Goal: Information Seeking & Learning: Learn about a topic

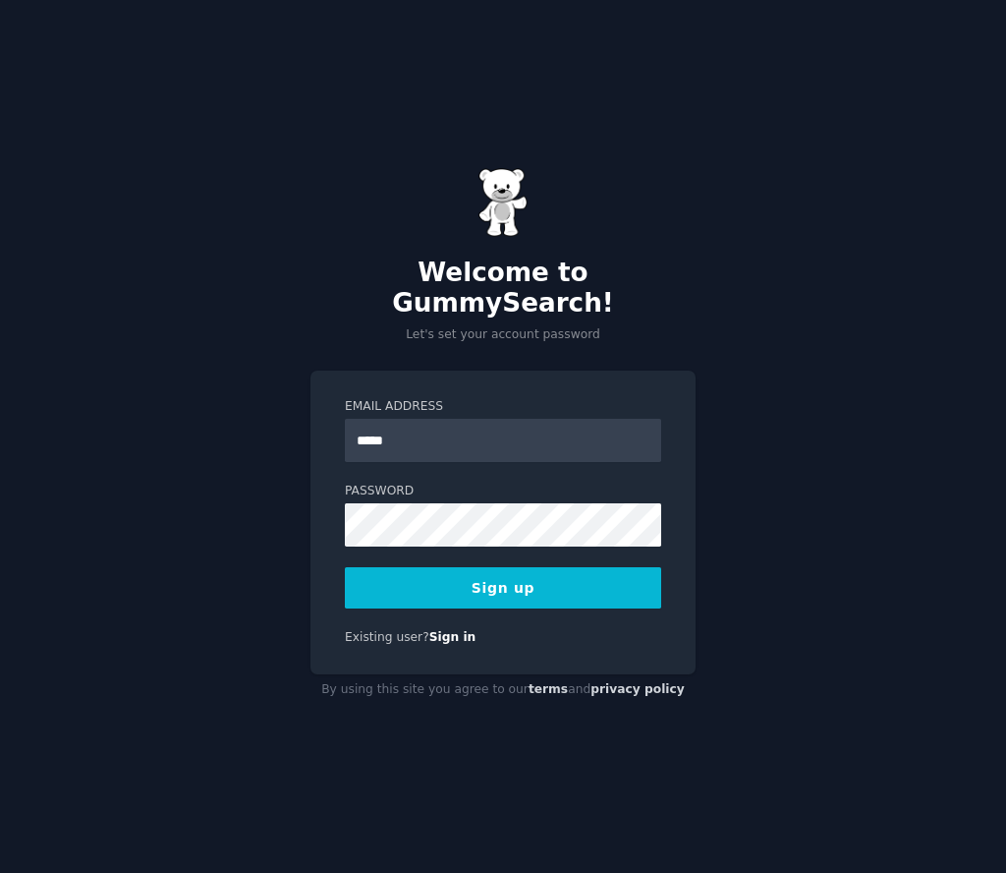
type input "**********"
click at [445, 567] on button "Sign up" at bounding box center [503, 587] width 316 height 41
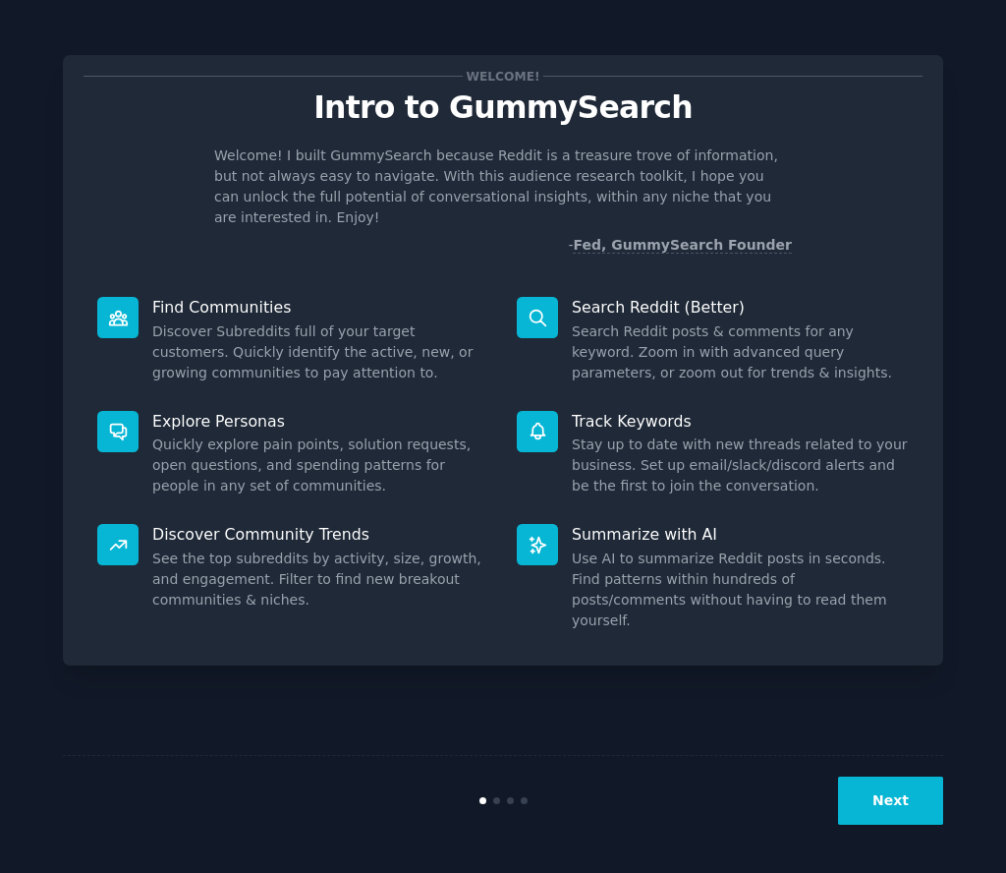
click at [872, 785] on button "Next" at bounding box center [890, 800] width 105 height 48
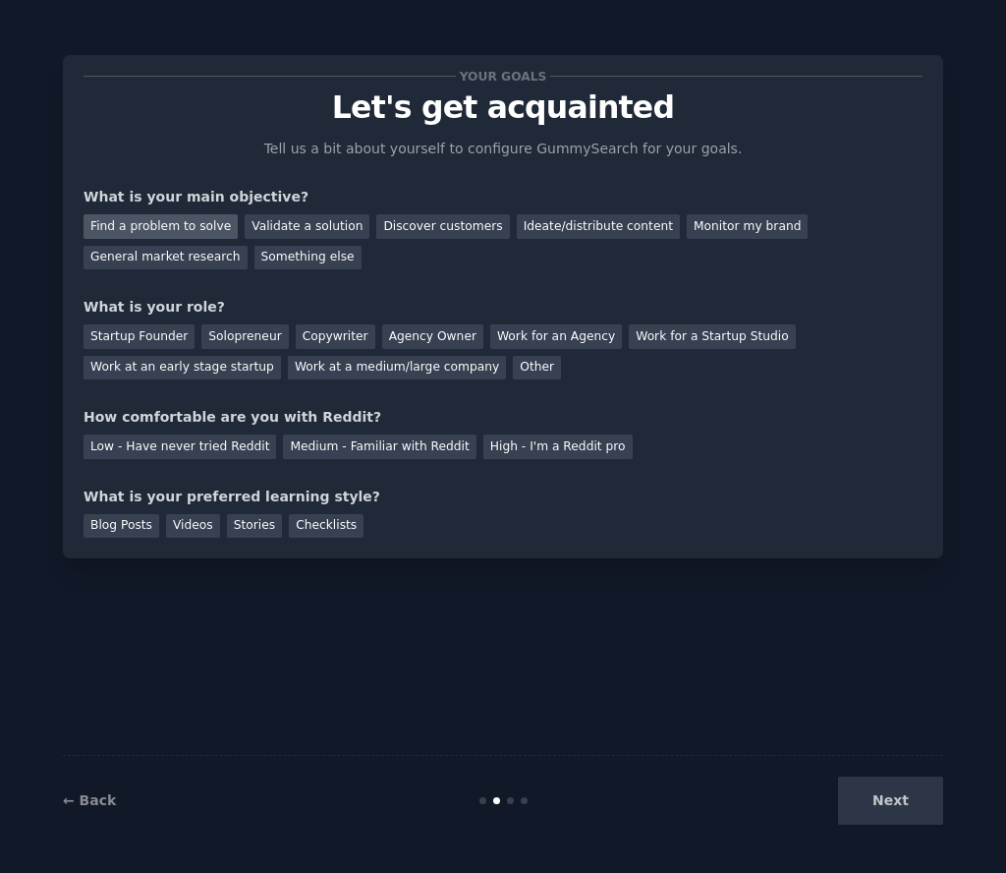
click at [161, 219] on div "Find a problem to solve" at bounding box center [161, 226] width 154 height 25
click at [325, 224] on div "Validate a solution" at bounding box center [307, 226] width 125 height 25
click at [166, 229] on div "Find a problem to solve" at bounding box center [161, 226] width 154 height 25
click at [316, 223] on div "Validate a solution" at bounding box center [307, 226] width 125 height 25
click at [505, 339] on div "Work for an Agency" at bounding box center [556, 336] width 132 height 25
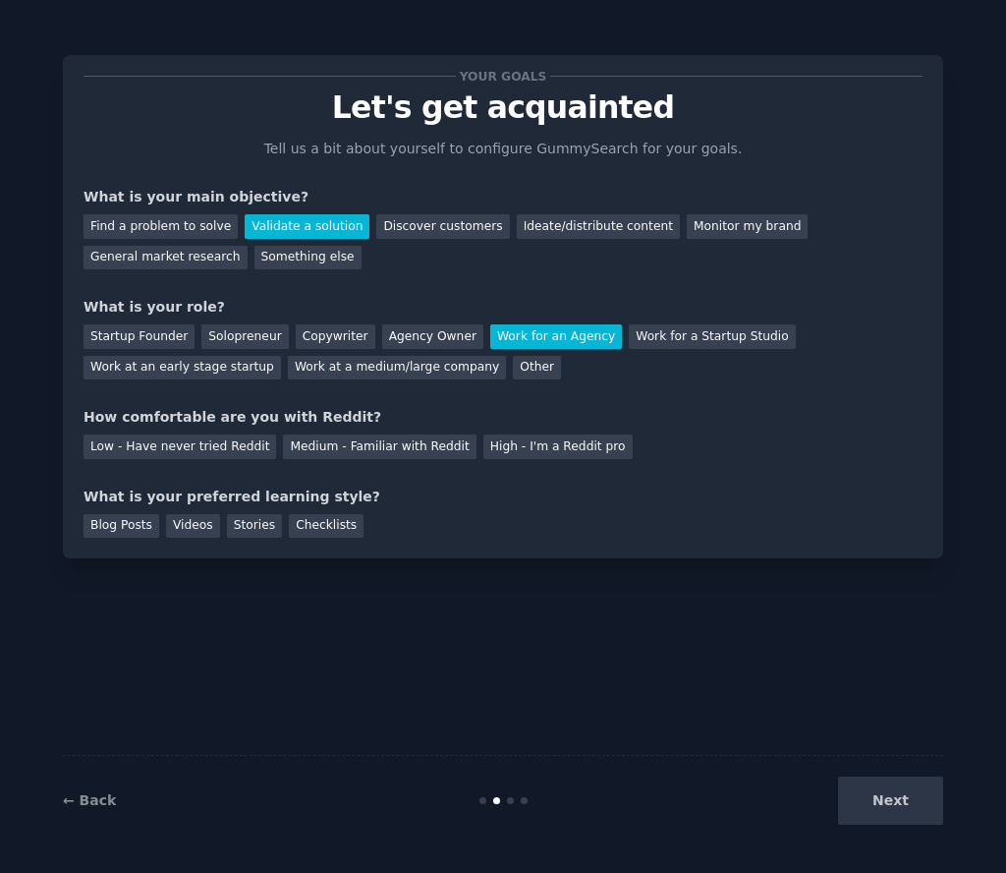
click at [165, 458] on div "Your goals Let's get acquainted Tell us a bit about yourself to configure Gummy…" at bounding box center [503, 307] width 839 height 462
click at [184, 529] on div "Videos" at bounding box center [193, 526] width 54 height 25
click at [235, 523] on div "Stories" at bounding box center [254, 526] width 55 height 25
click at [213, 526] on div "Videos" at bounding box center [193, 526] width 54 height 25
click at [885, 814] on div "Next" at bounding box center [797, 800] width 294 height 48
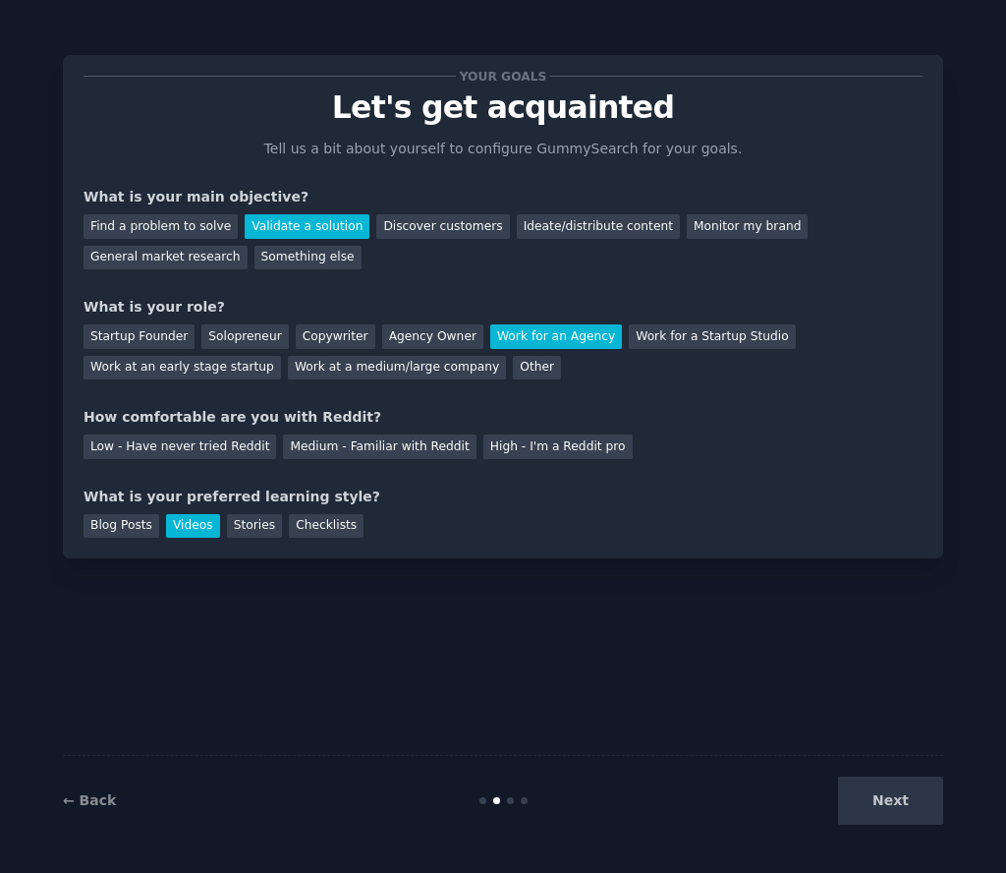
click at [901, 805] on div "Next" at bounding box center [797, 800] width 294 height 48
click at [409, 223] on div "Discover customers" at bounding box center [442, 226] width 133 height 25
click at [325, 229] on div "Validate a solution" at bounding box center [307, 226] width 125 height 25
click at [907, 800] on div "Next" at bounding box center [797, 800] width 294 height 48
drag, startPoint x: 202, startPoint y: 446, endPoint x: 311, endPoint y: 483, distance: 114.4
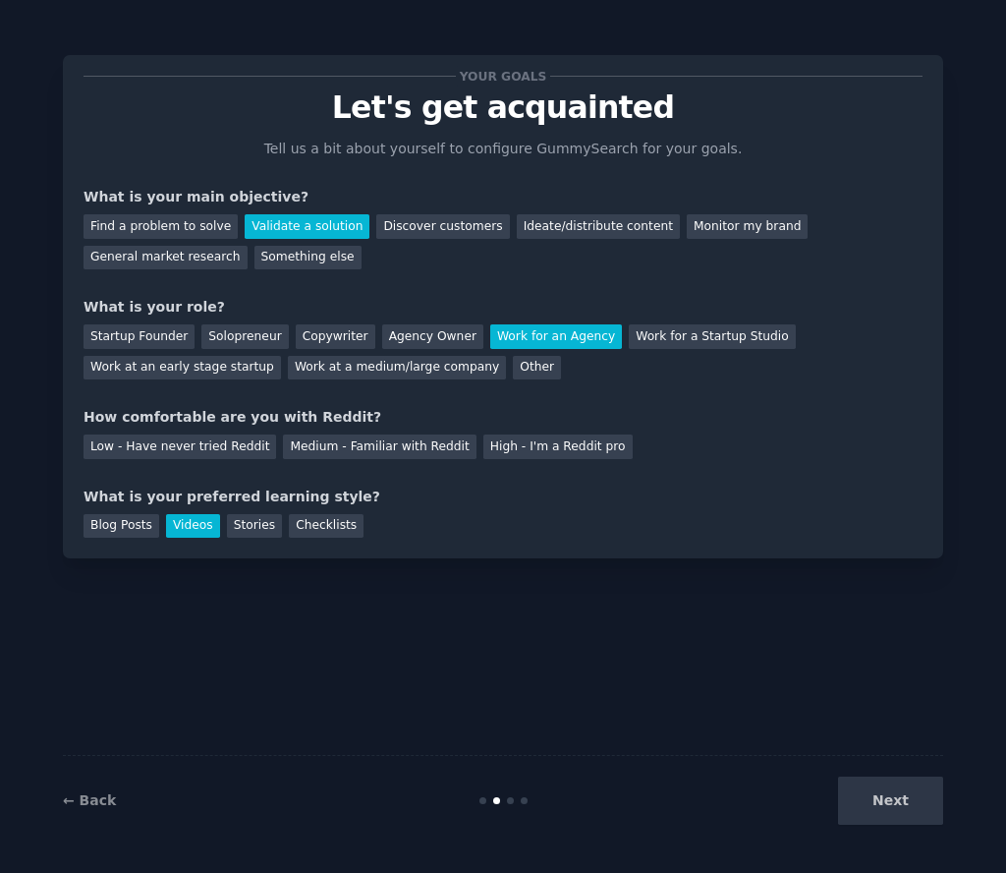
click at [204, 447] on div "Low - Have never tried Reddit" at bounding box center [180, 446] width 193 height 25
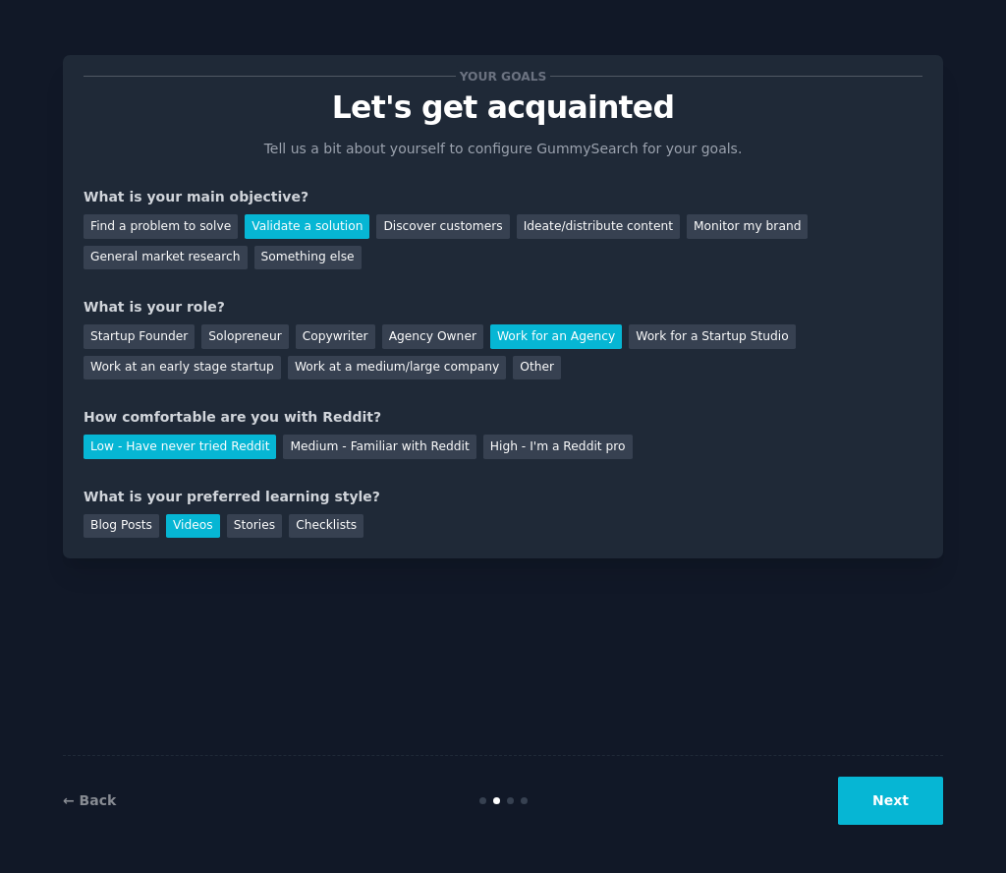
click at [878, 779] on button "Next" at bounding box center [890, 800] width 105 height 48
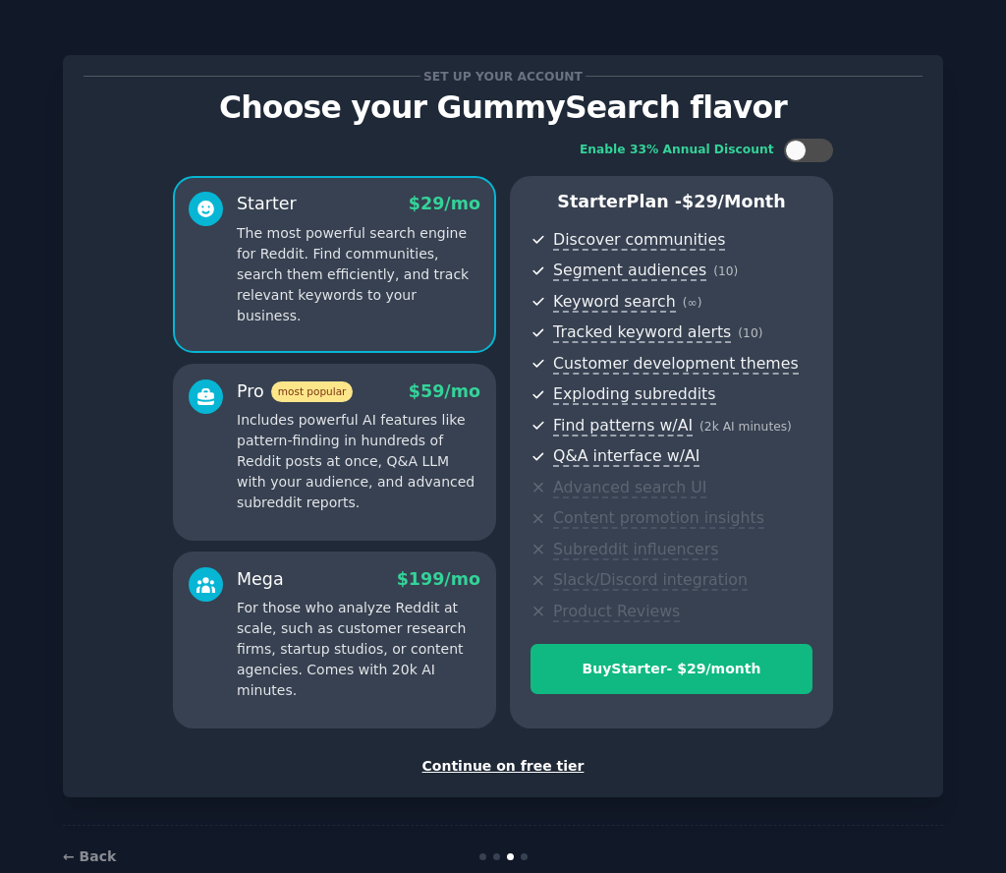
click at [508, 765] on div "Continue on free tier" at bounding box center [503, 766] width 839 height 21
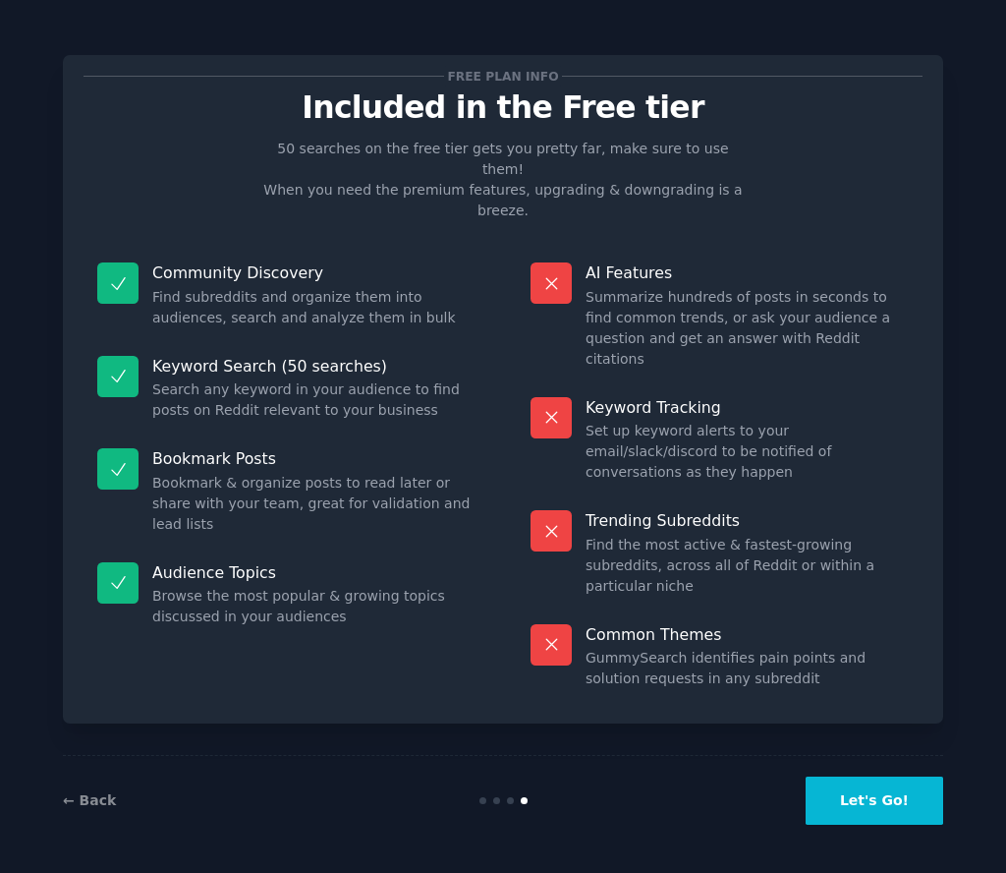
click at [880, 805] on button "Let's Go!" at bounding box center [875, 800] width 138 height 48
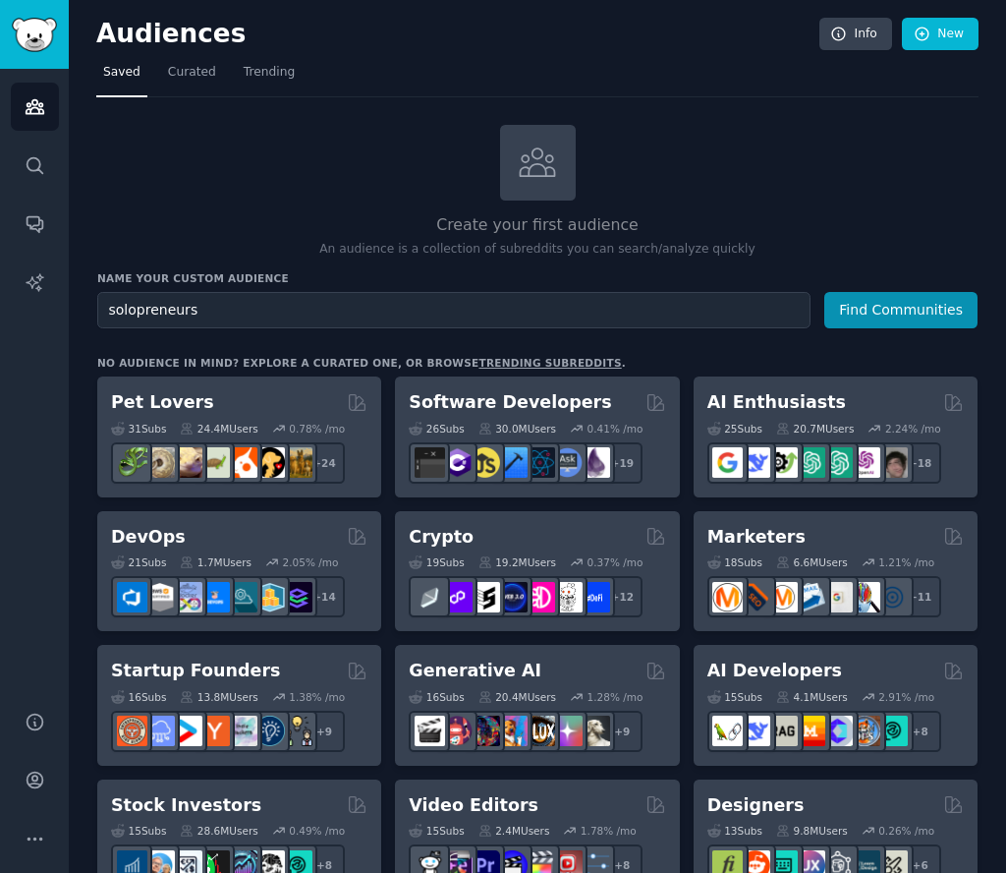
type input "solopreneurs"
click at [824, 292] on button "Find Communities" at bounding box center [900, 310] width 153 height 36
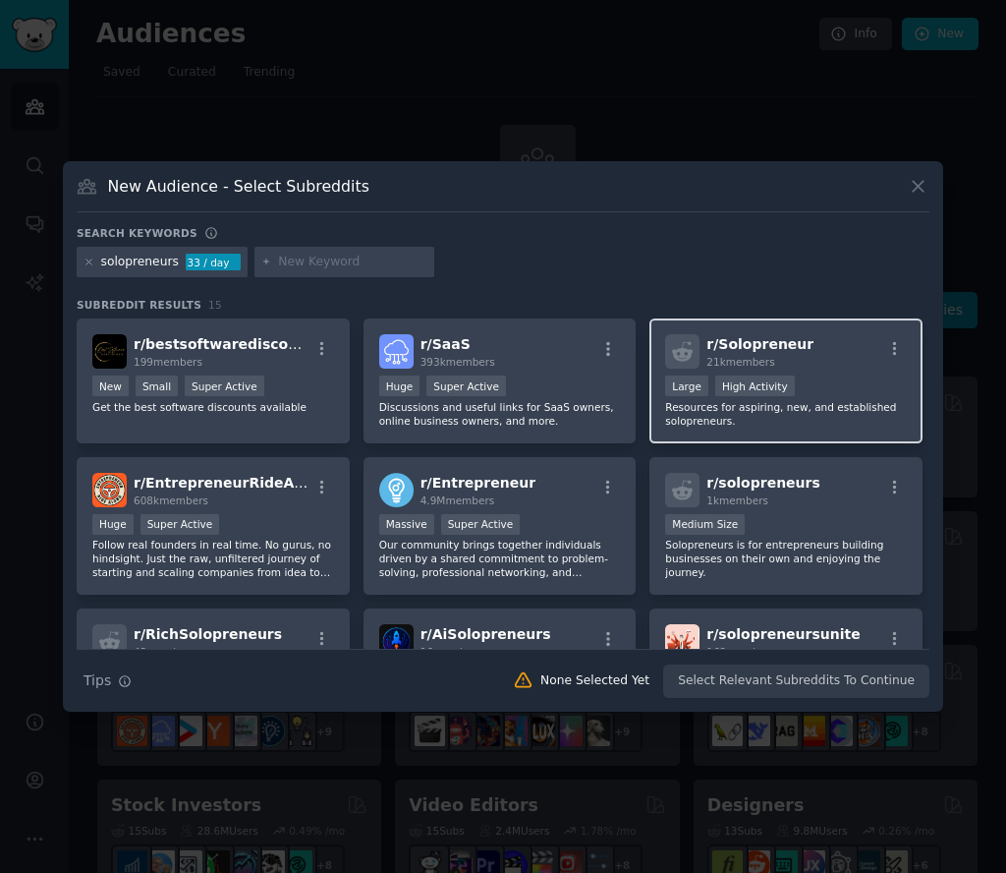
click at [743, 348] on span "r/ Solopreneur" at bounding box center [759, 344] width 107 height 16
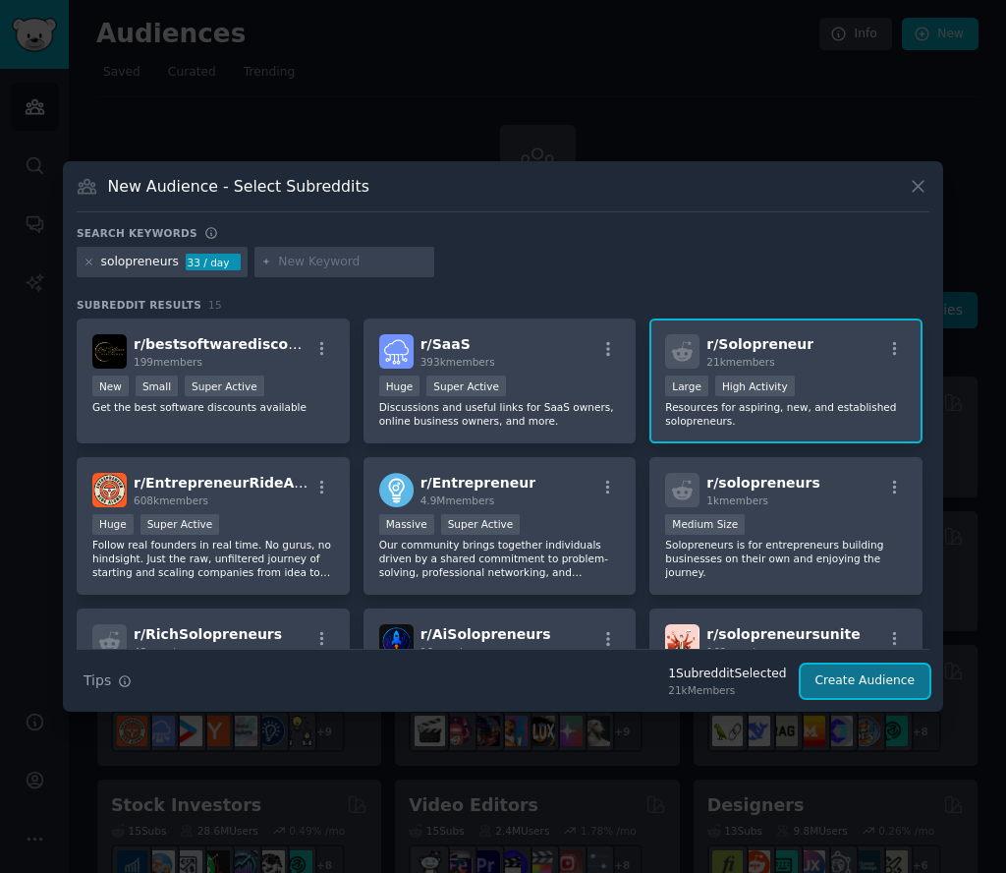
click at [831, 684] on button "Create Audience" at bounding box center [866, 680] width 130 height 33
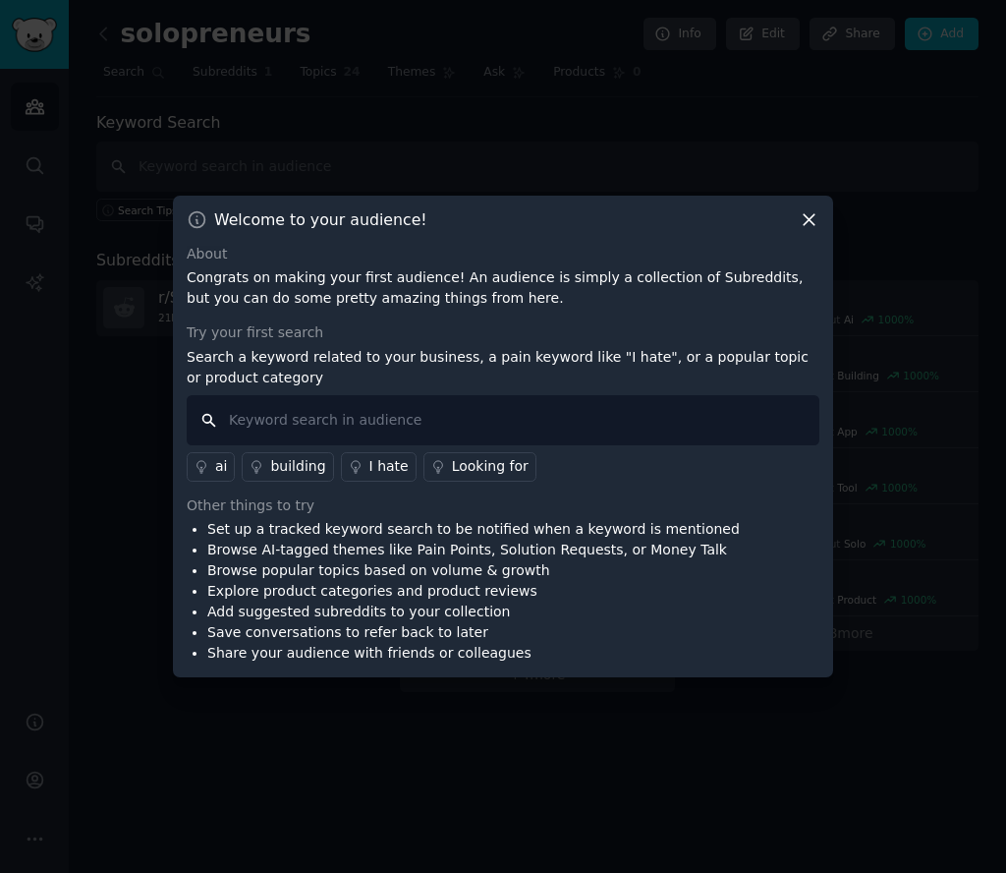
click at [414, 423] on input "text" at bounding box center [503, 420] width 633 height 50
type input "landing page"
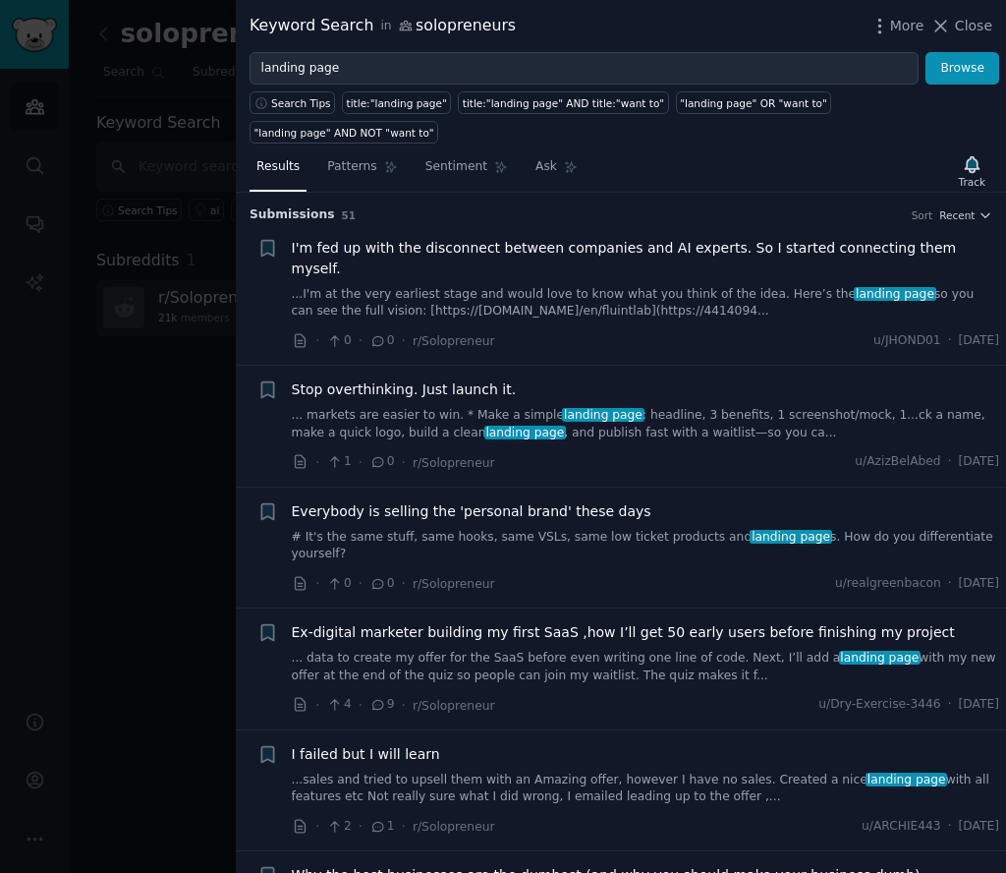
click at [530, 248] on span "I'm fed up with the disconnect between companies and AI experts. So I started c…" at bounding box center [646, 258] width 708 height 41
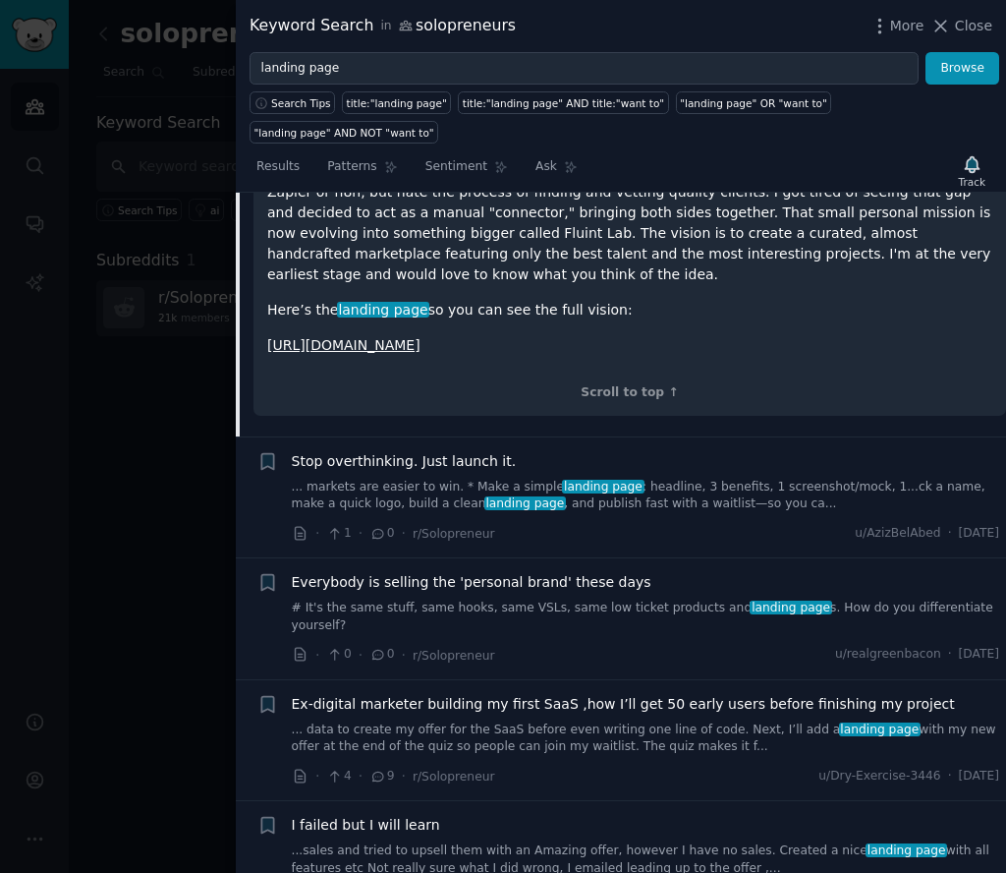
scroll to position [340, 0]
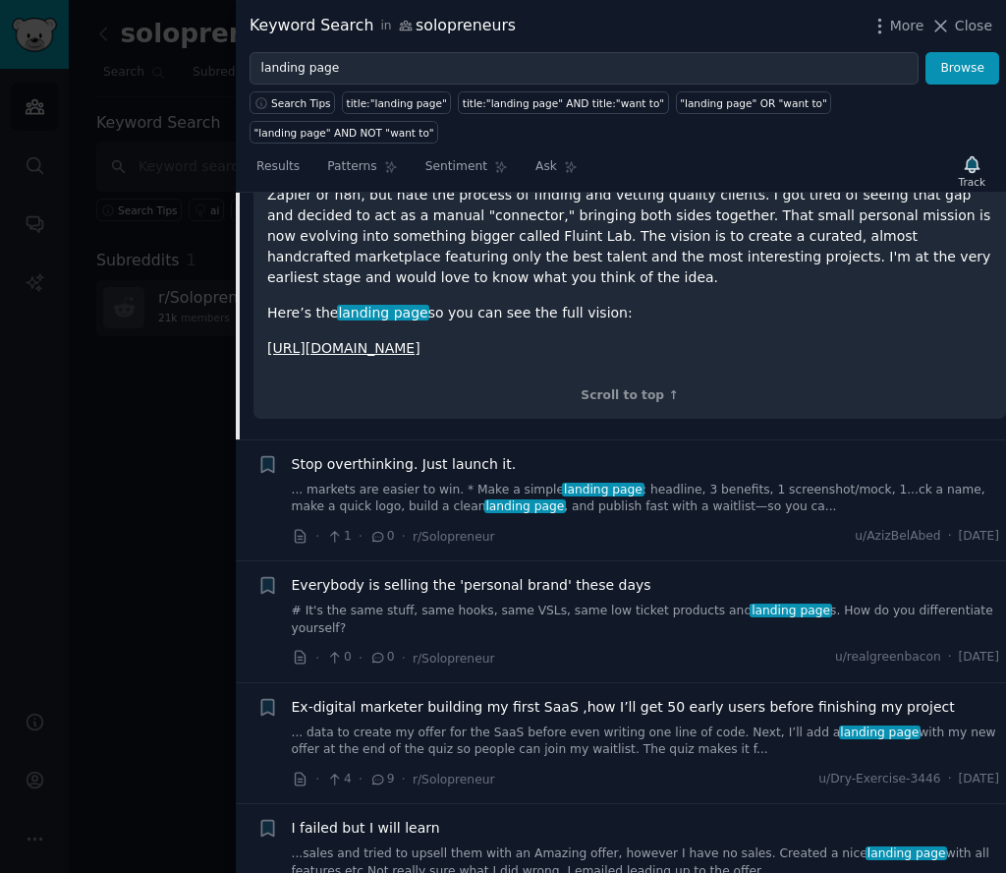
click at [710, 481] on link "... markets are easier to win. * Make a simple landing page : headline, 3 benef…" at bounding box center [646, 498] width 708 height 34
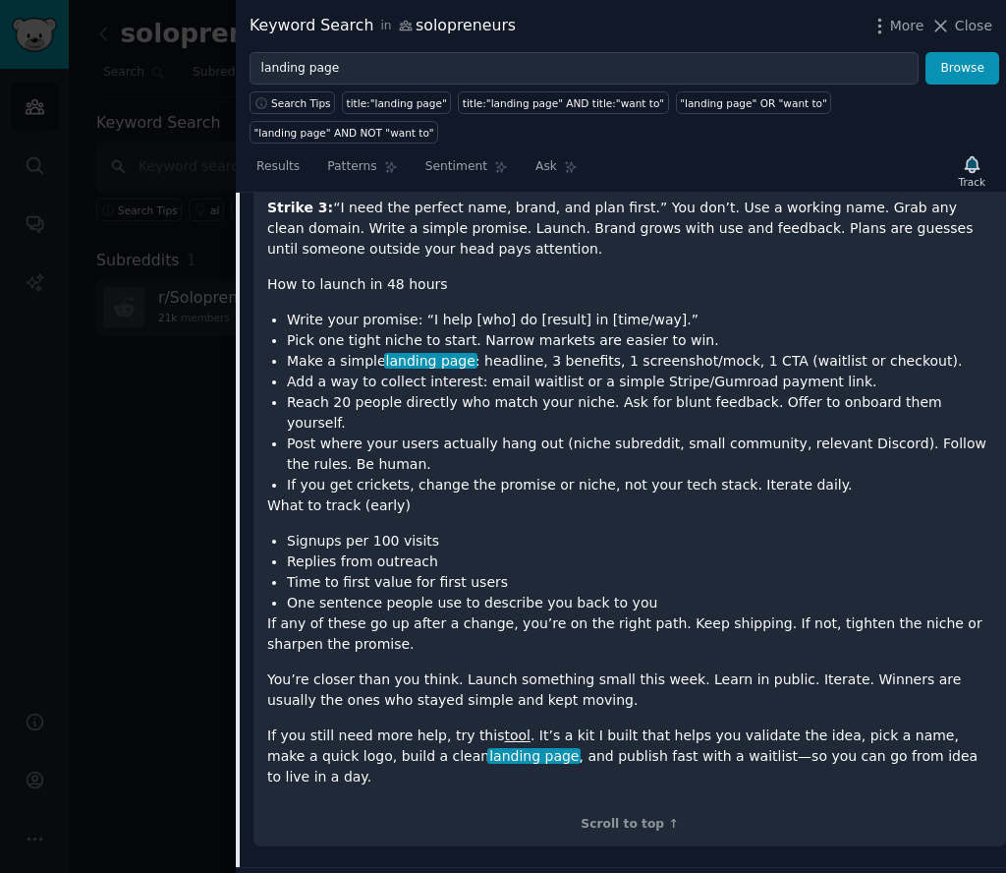
scroll to position [674, 0]
click at [504, 726] on link "tool" at bounding box center [517, 734] width 27 height 16
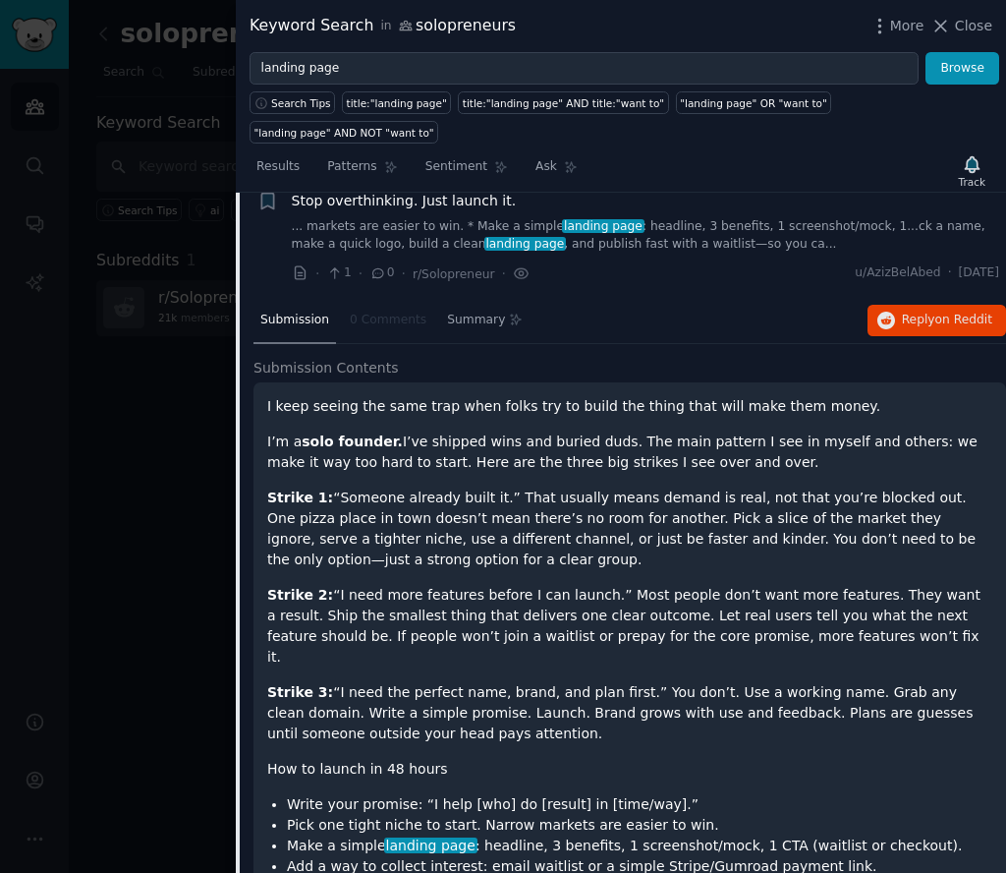
scroll to position [0, 0]
